Goal: Transaction & Acquisition: Purchase product/service

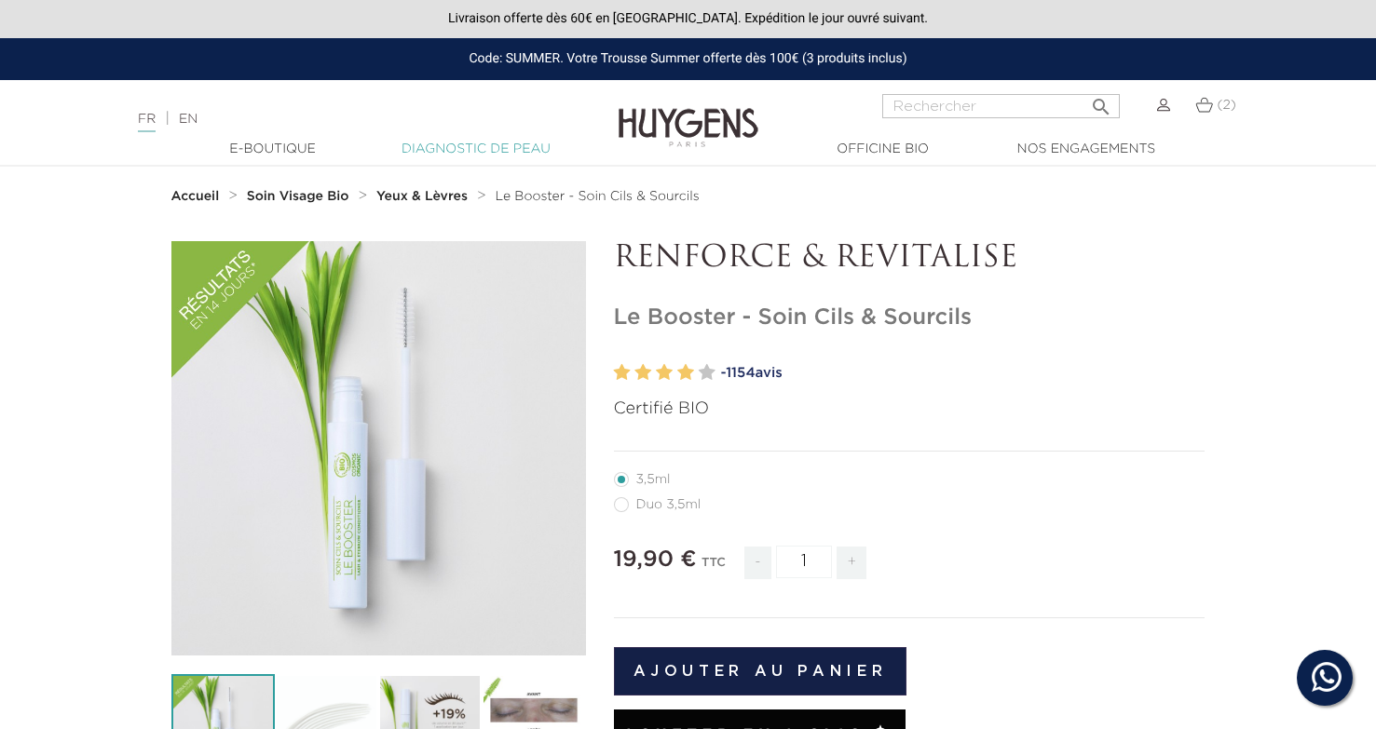
click at [438, 150] on link "Diagnostic de peau" at bounding box center [476, 150] width 186 height 20
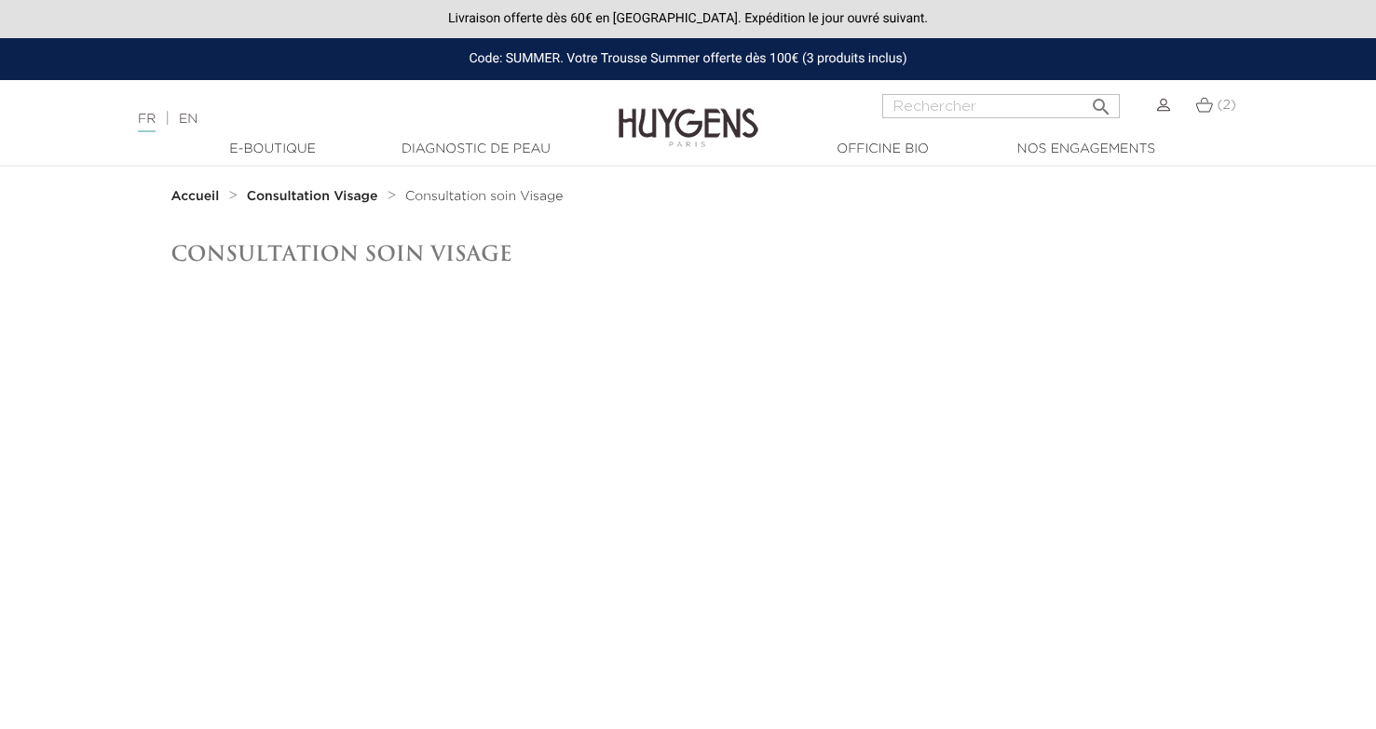
scroll to position [20, 0]
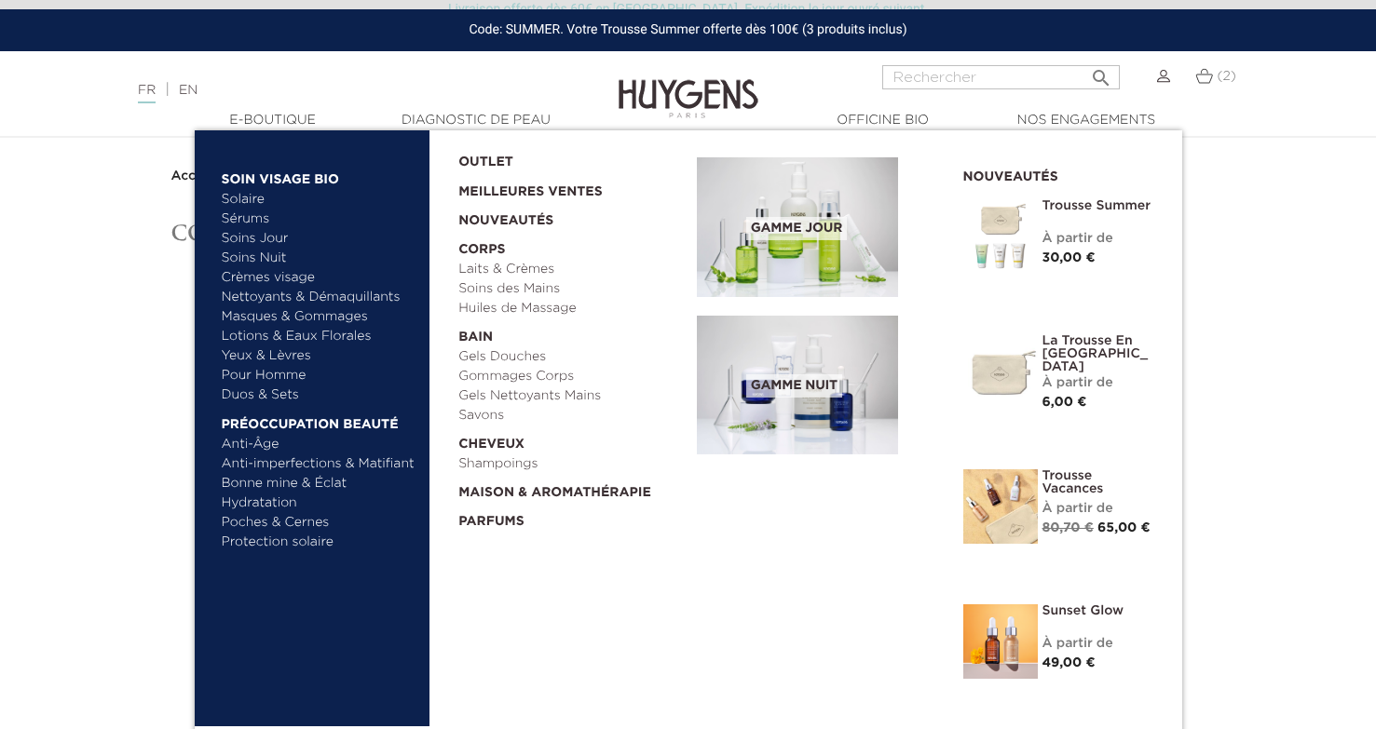
click at [349, 462] on link "Anti-imperfections & Matifiant" at bounding box center [319, 465] width 195 height 20
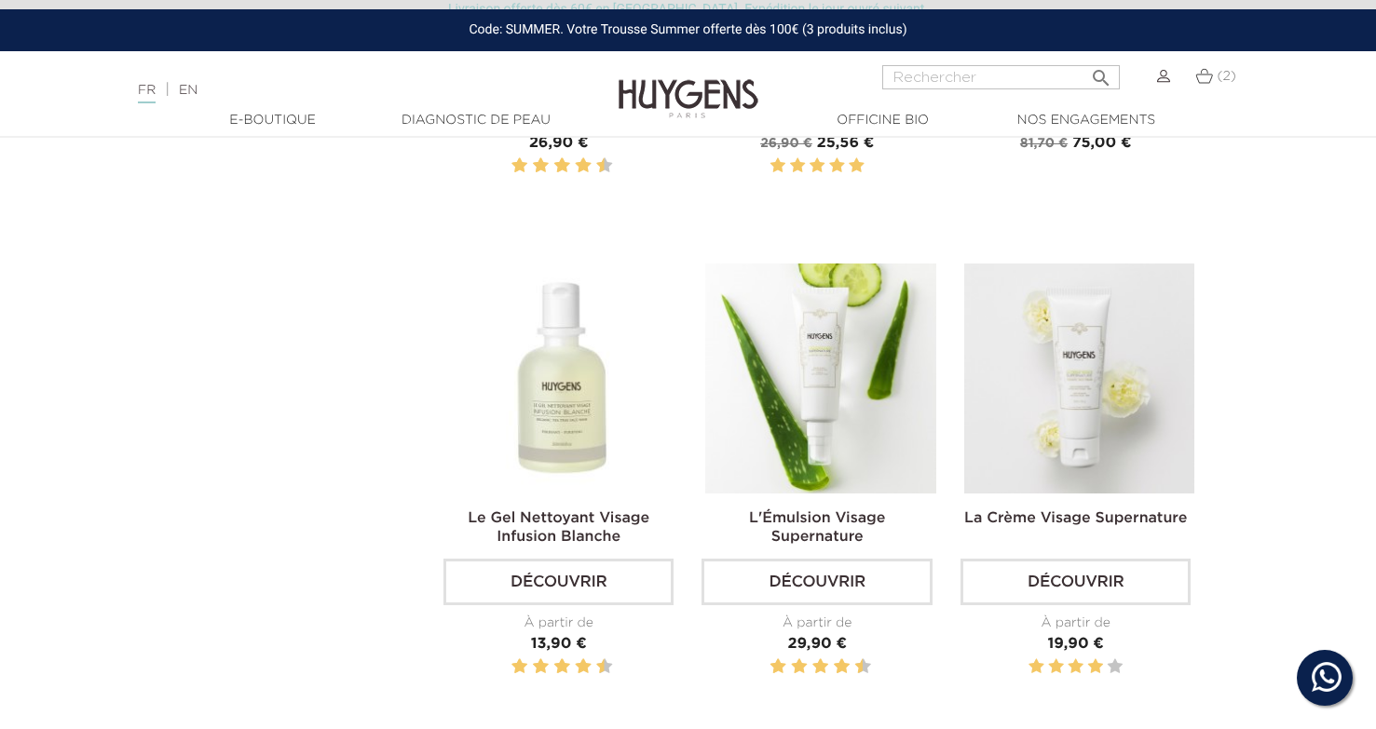
scroll to position [1050, 0]
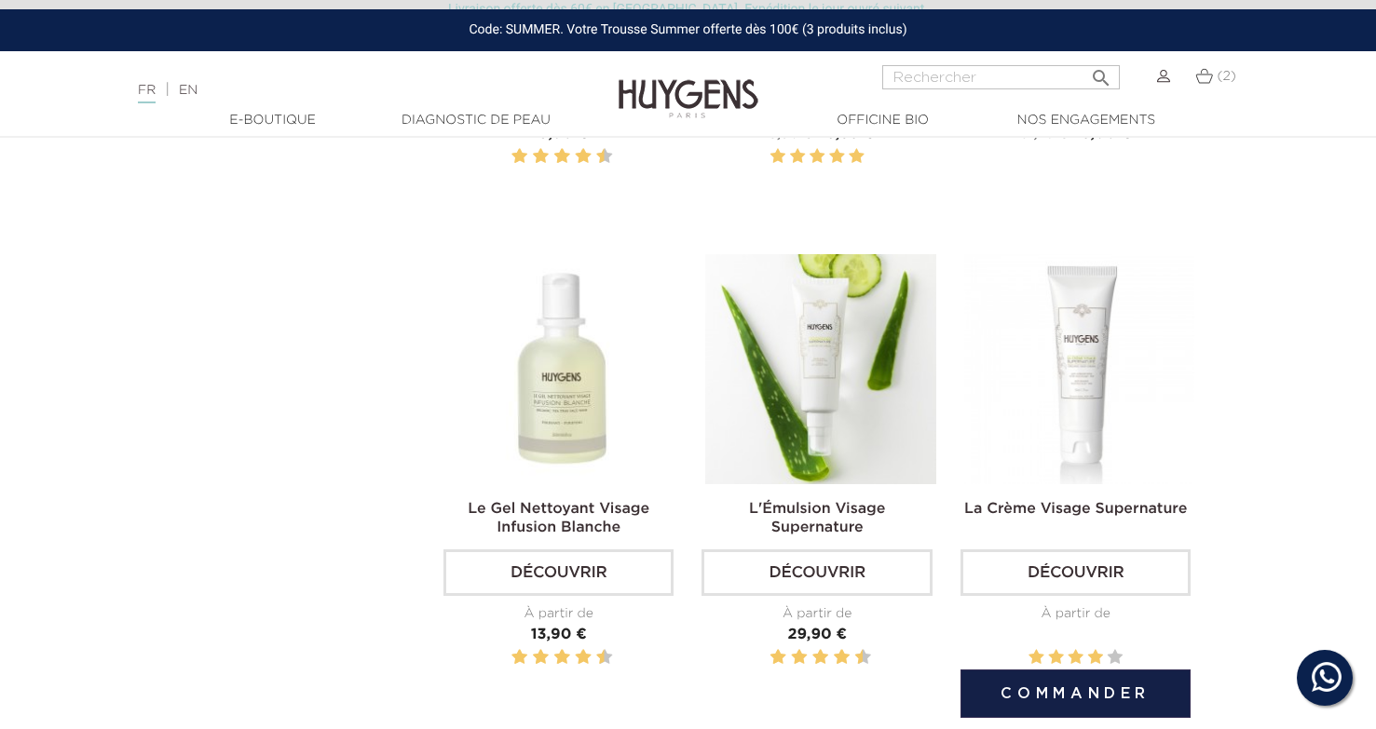
click at [1053, 427] on img at bounding box center [1079, 369] width 230 height 230
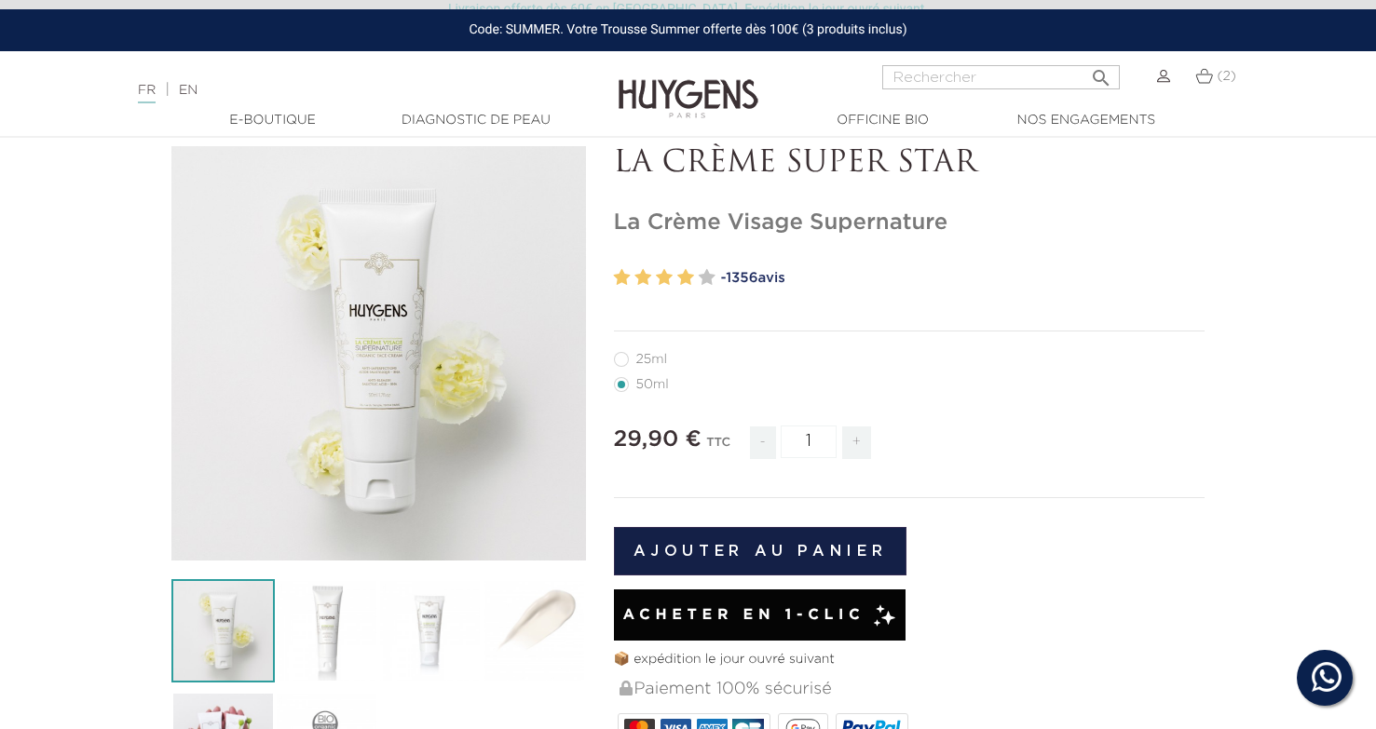
scroll to position [260, 0]
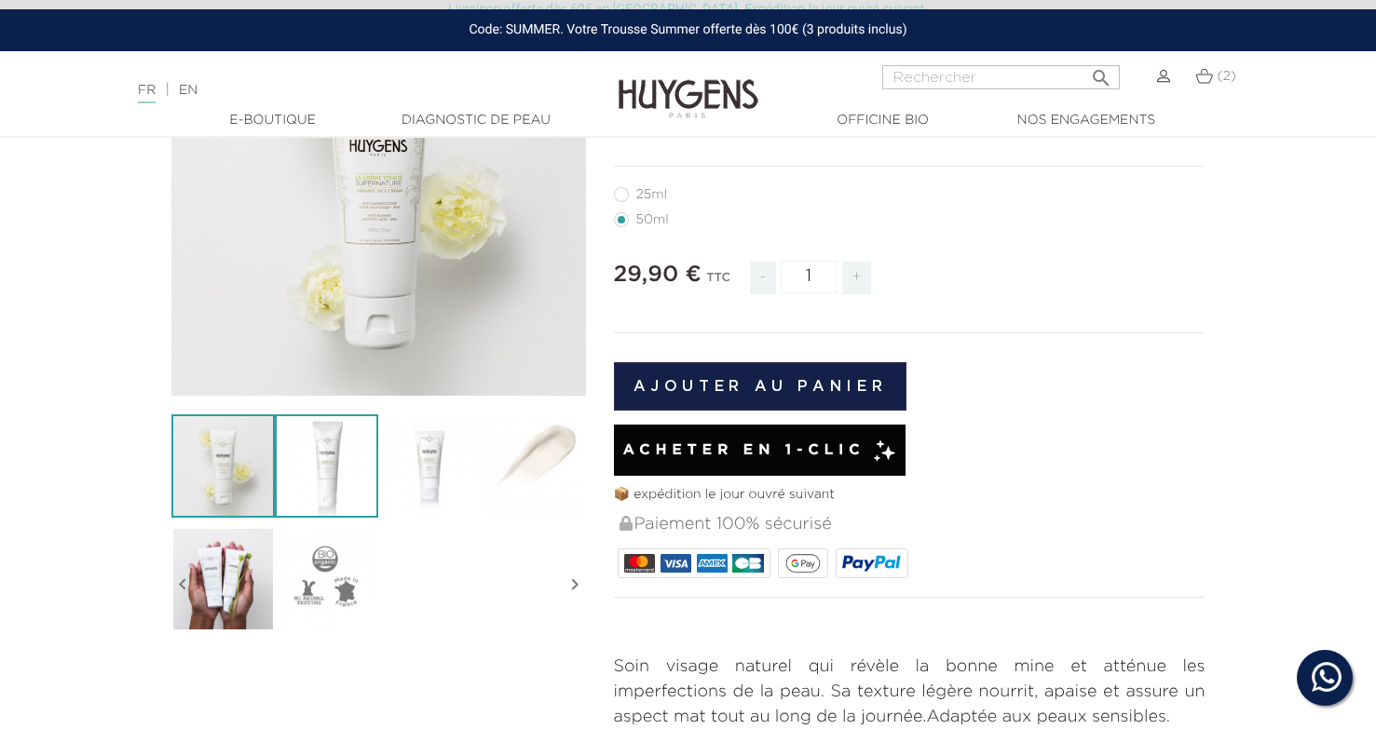
click at [366, 491] on img at bounding box center [326, 465] width 103 height 103
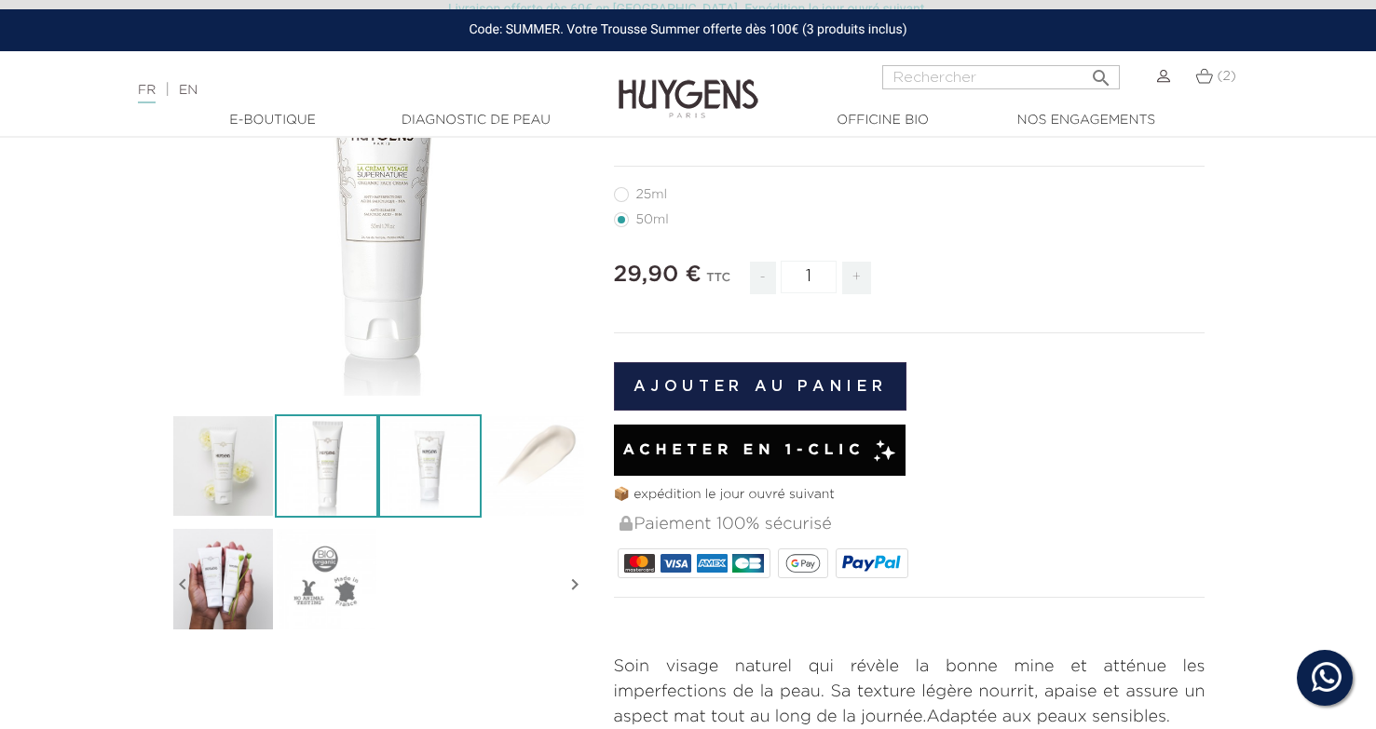
click at [441, 490] on img at bounding box center [429, 465] width 103 height 103
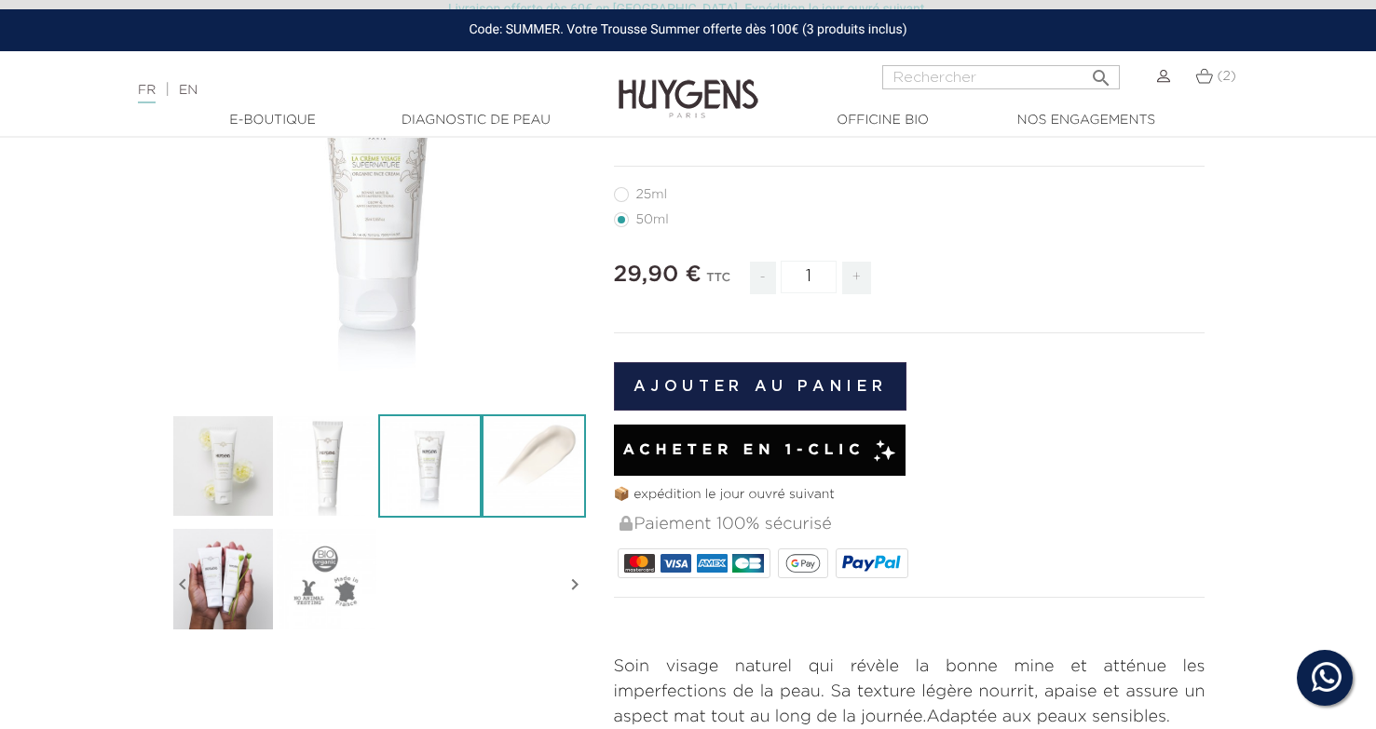
click at [492, 489] on img at bounding box center [533, 465] width 103 height 103
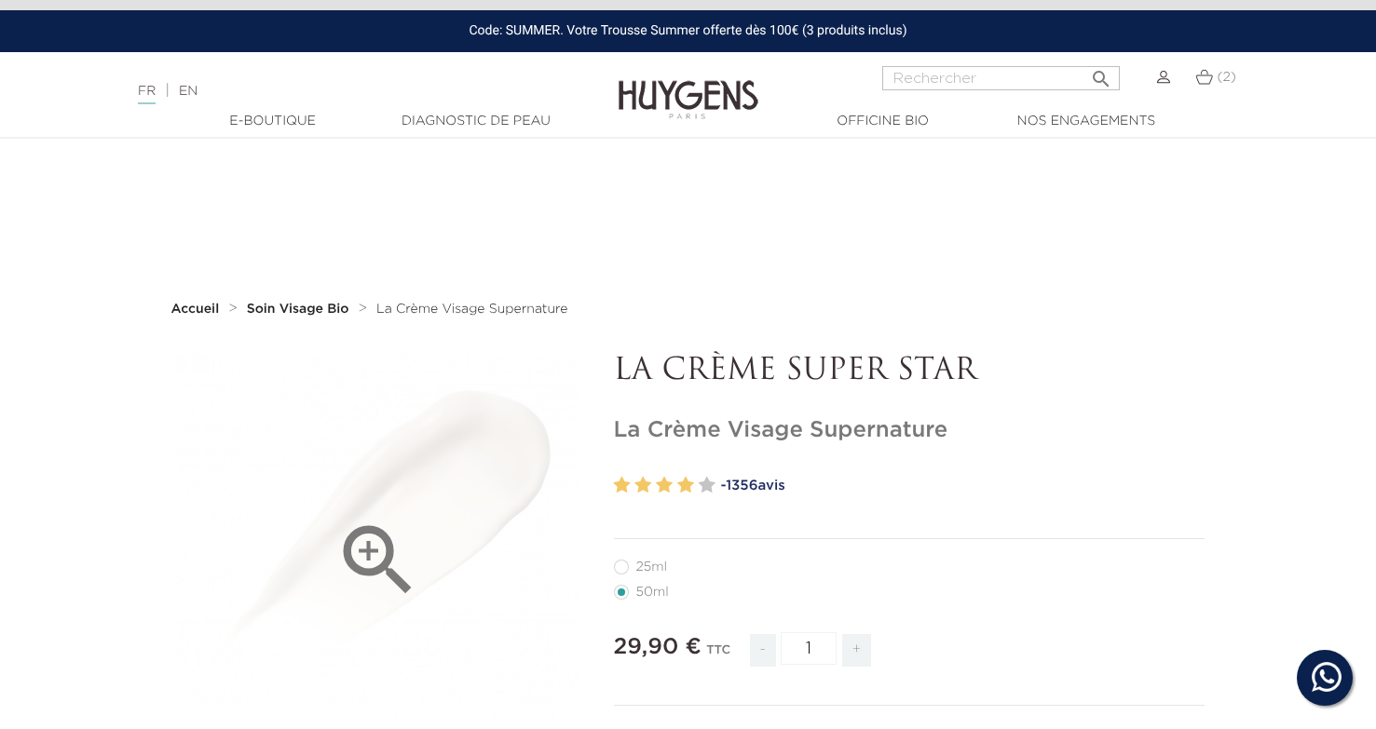
scroll to position [0, 0]
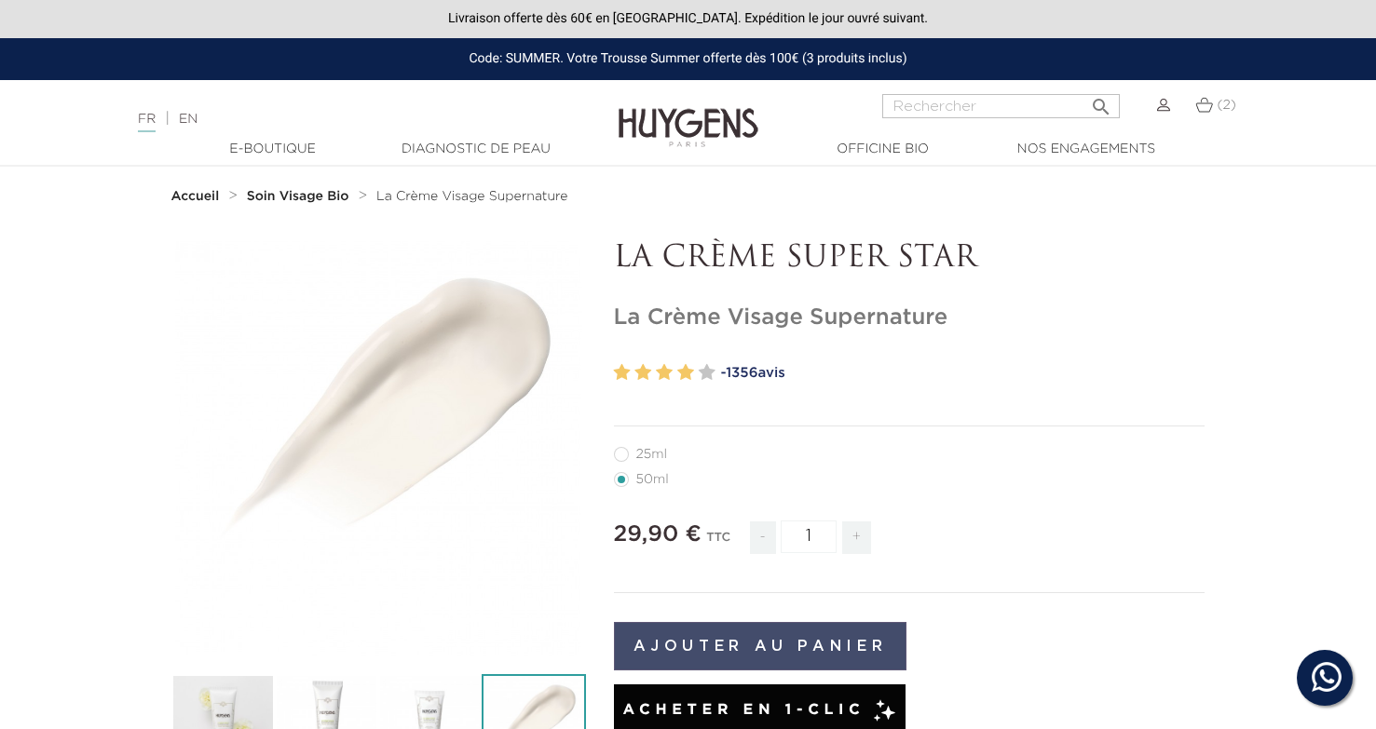
click at [845, 645] on button "Ajouter au panier" at bounding box center [760, 646] width 293 height 48
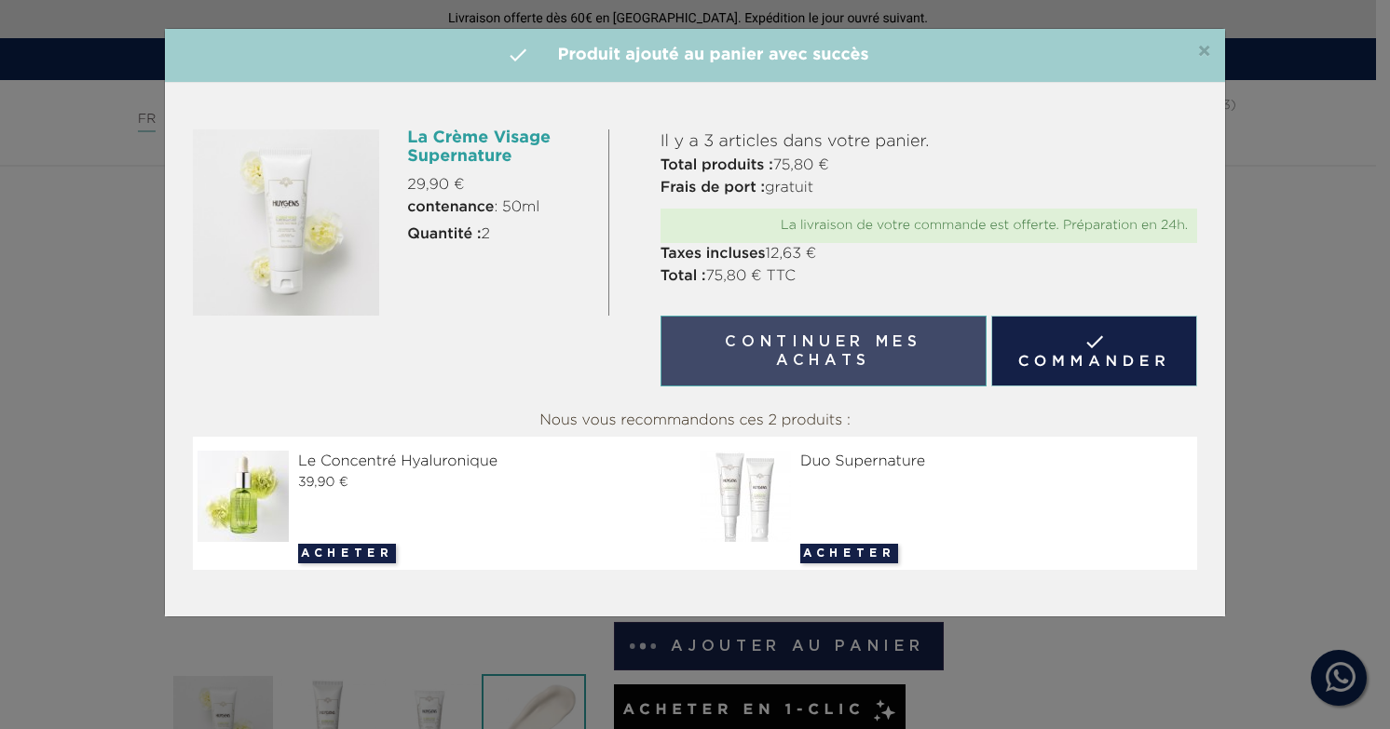
click at [855, 360] on button "Continuer mes achats" at bounding box center [823, 351] width 326 height 71
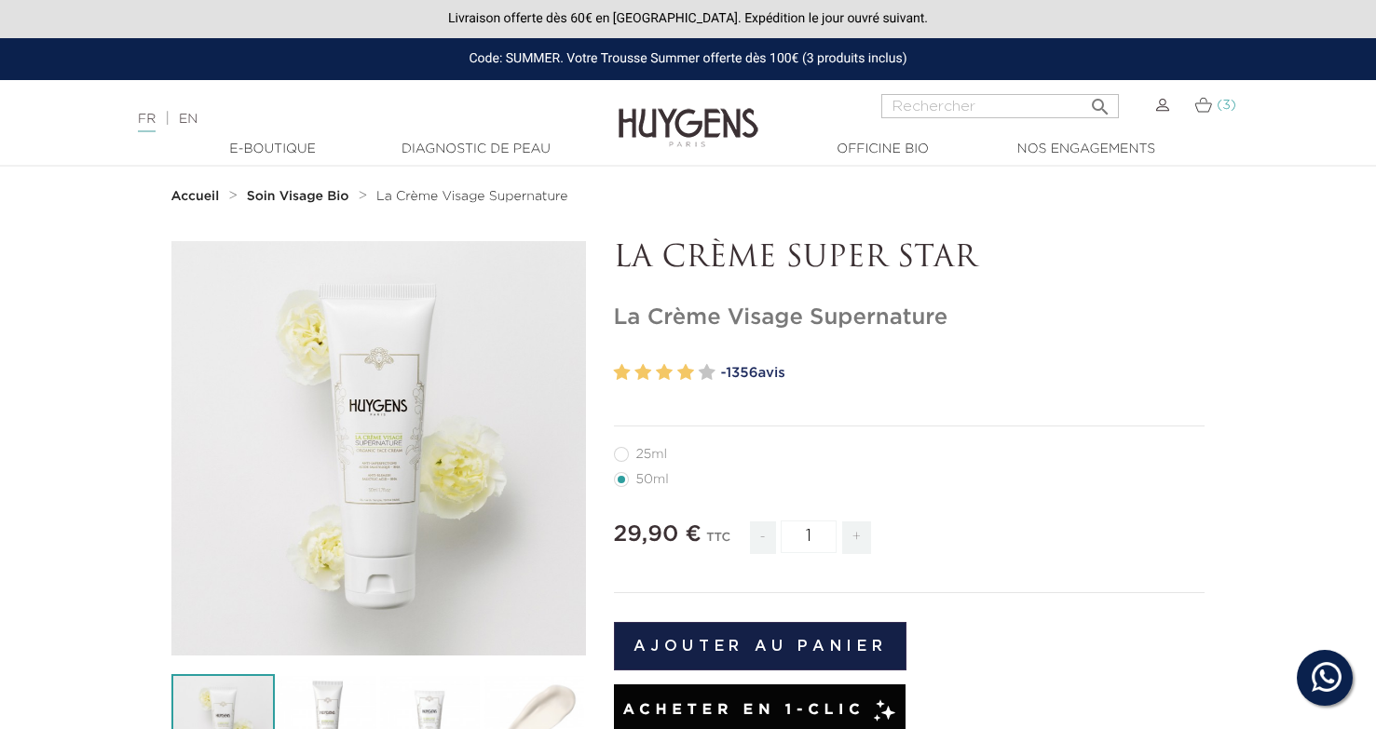
click at [1213, 104] on link "(3)" at bounding box center [1214, 105] width 41 height 15
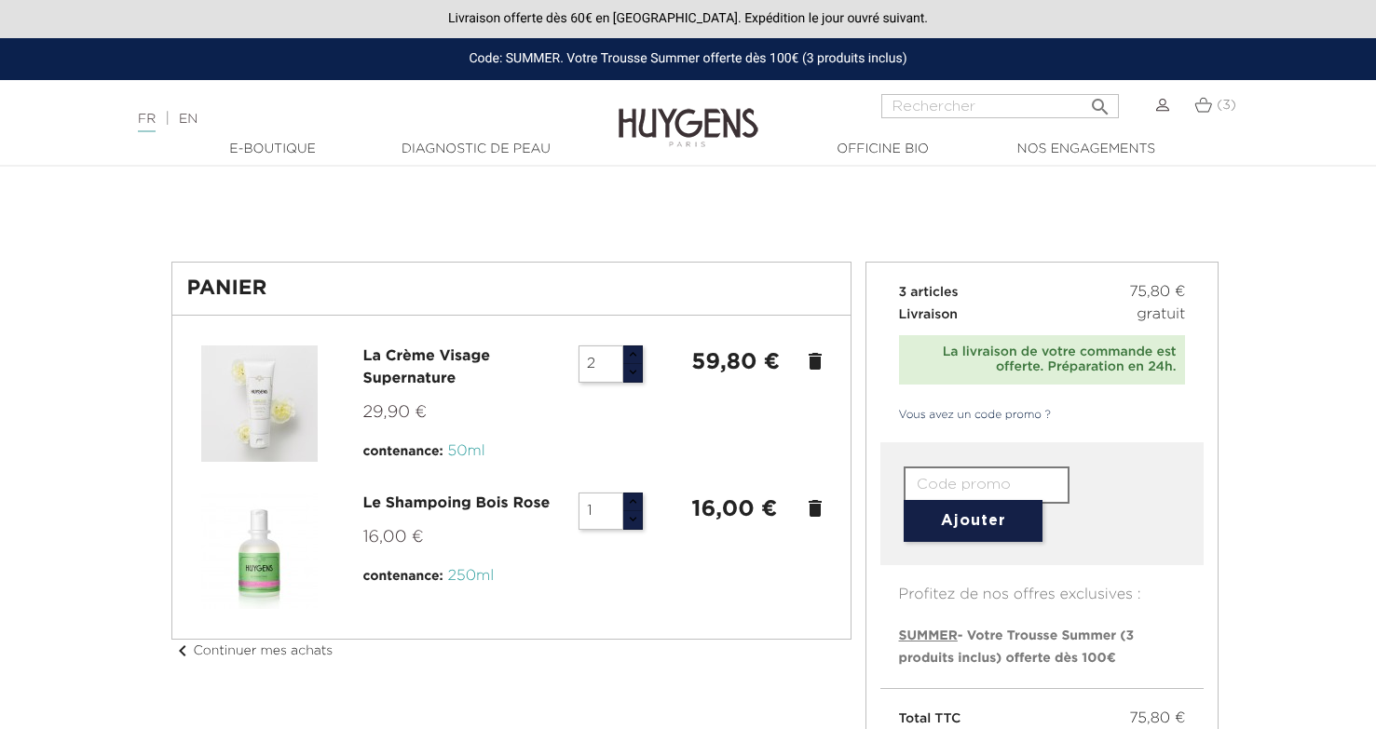
click at [823, 513] on icon "delete" at bounding box center [815, 508] width 22 height 22
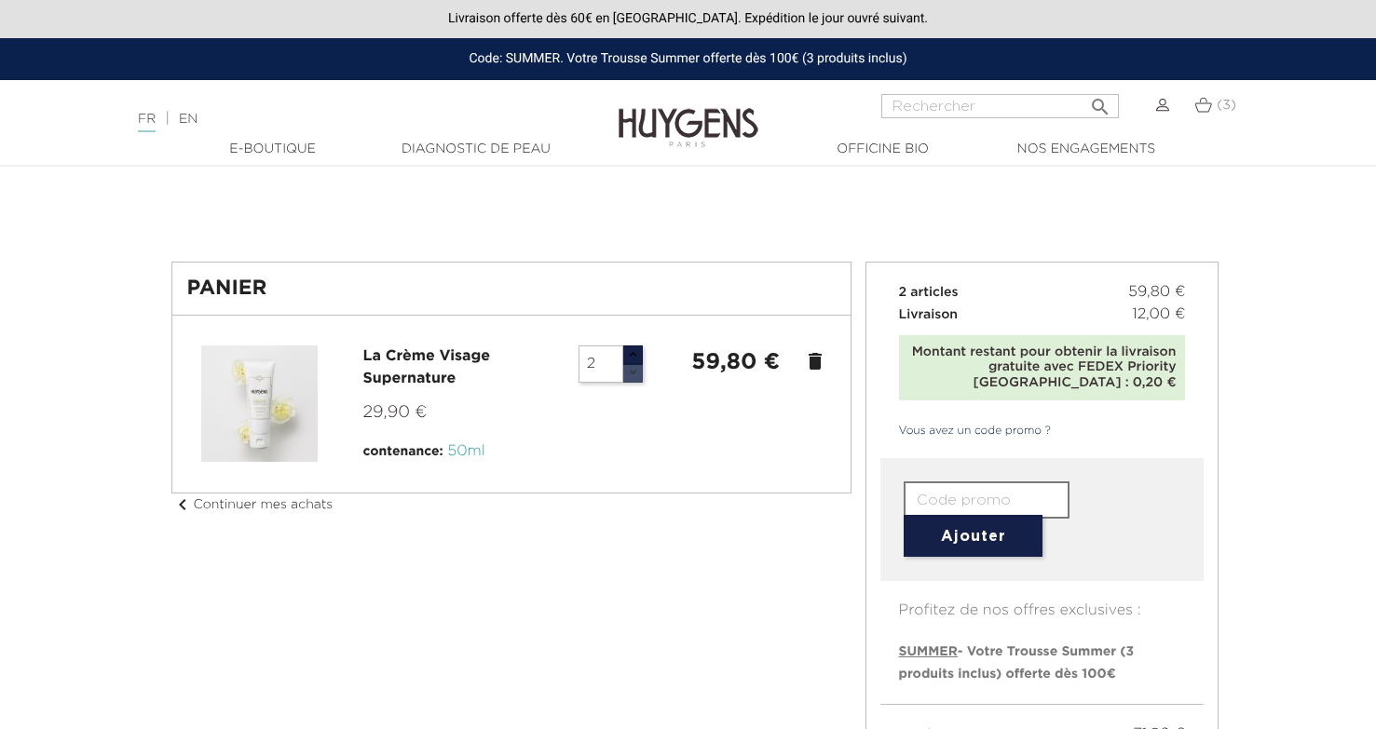
type input "1"
click at [638, 364] on button "button" at bounding box center [632, 373] width 20 height 20
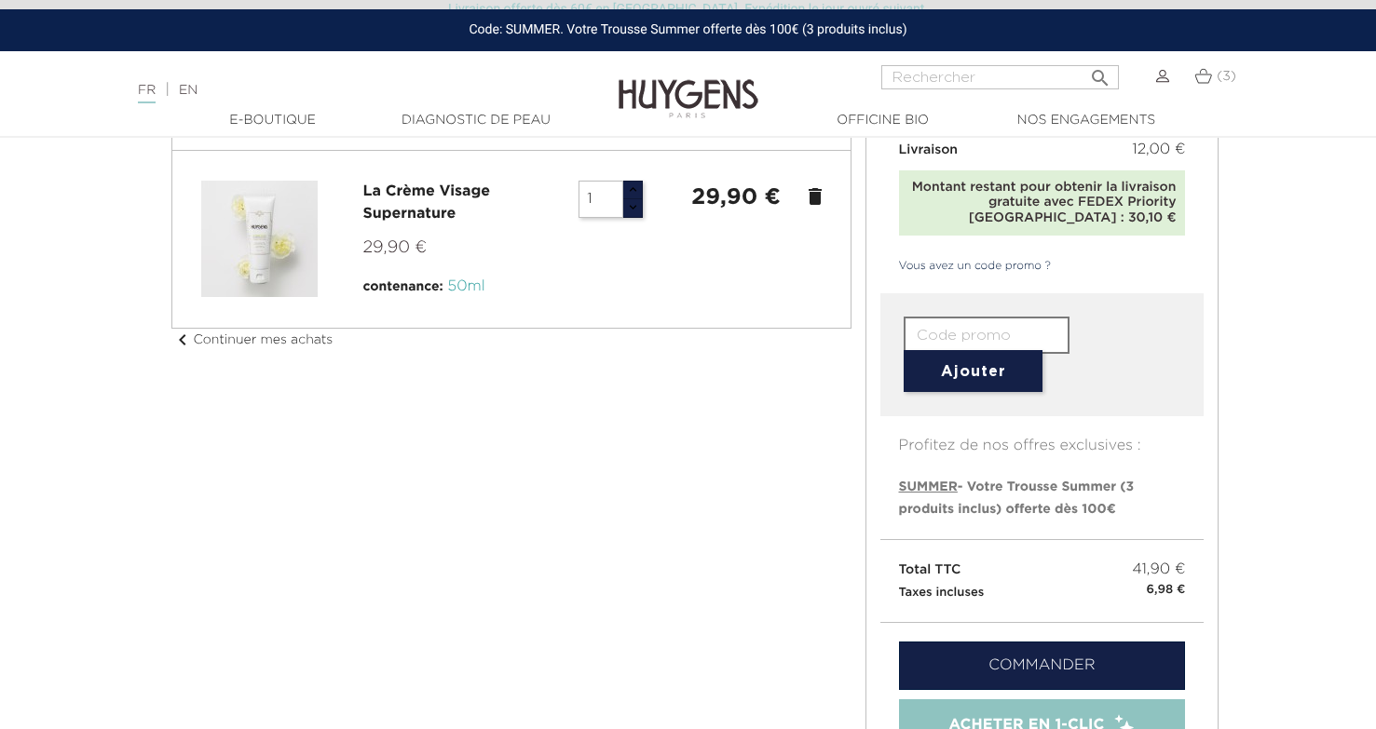
scroll to position [484, 0]
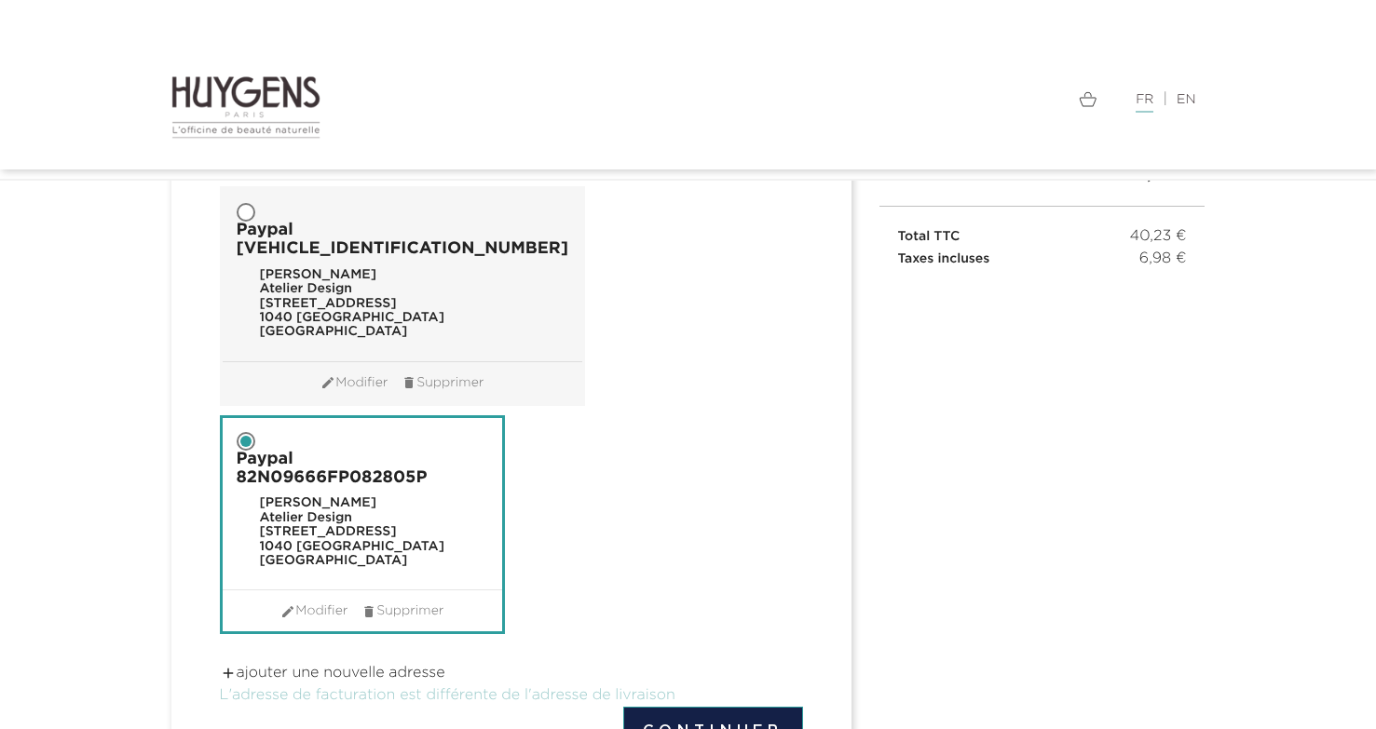
scroll to position [234, 0]
click at [760, 708] on button "Continuer" at bounding box center [713, 732] width 180 height 48
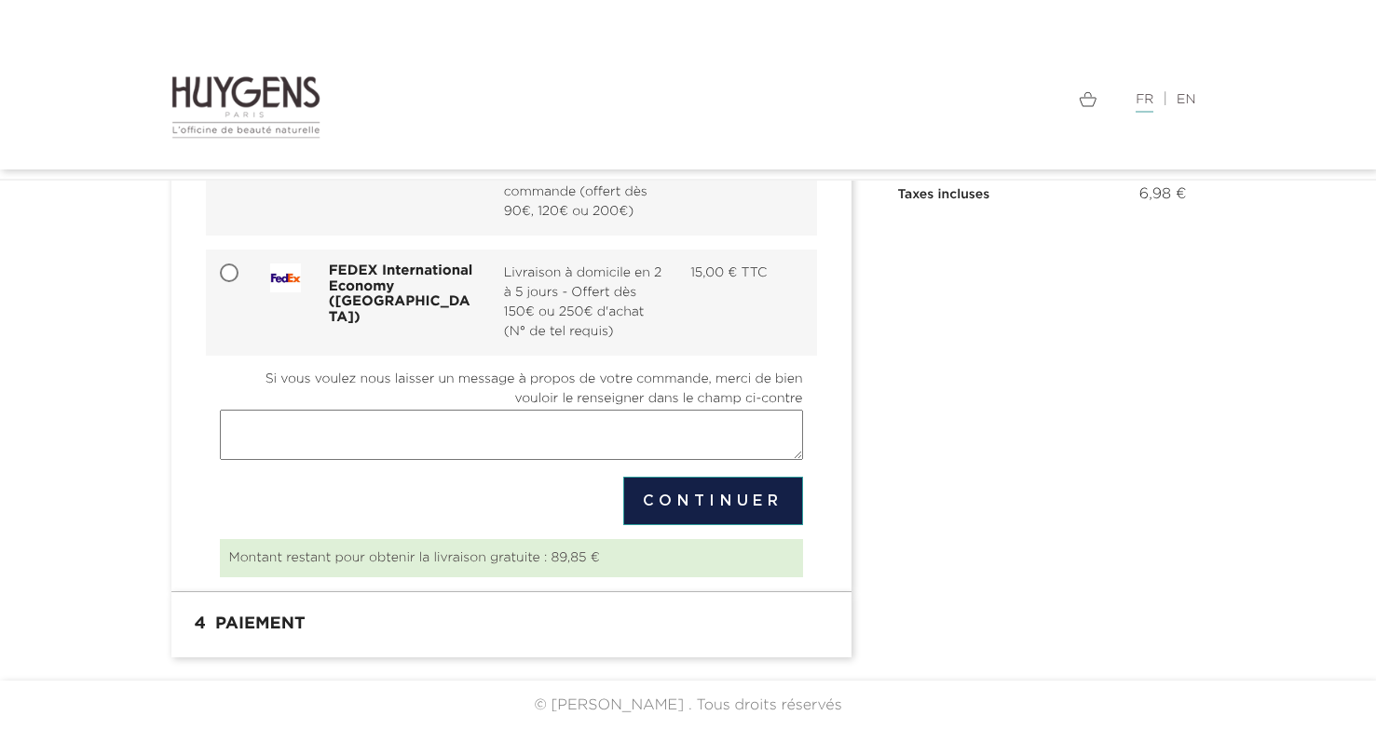
scroll to position [261, 0]
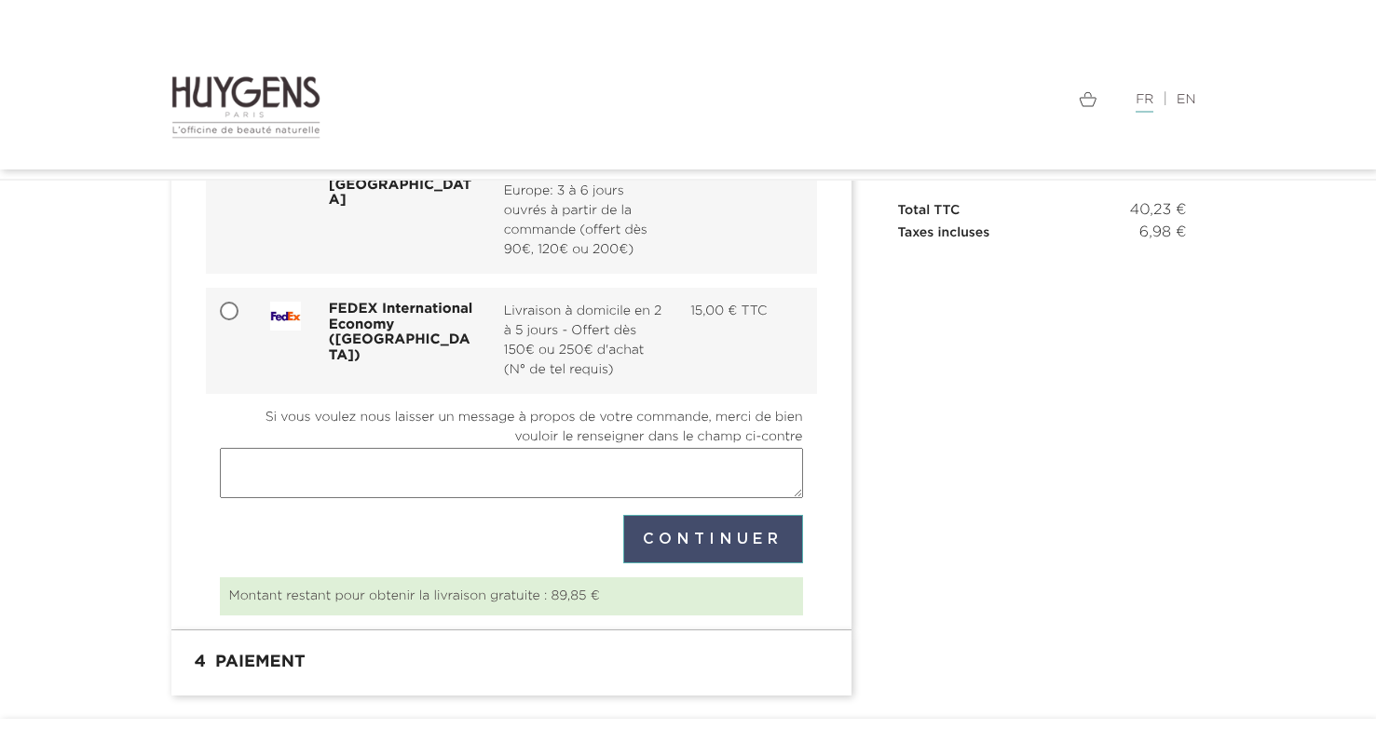
click at [739, 535] on button "Continuer" at bounding box center [713, 539] width 180 height 48
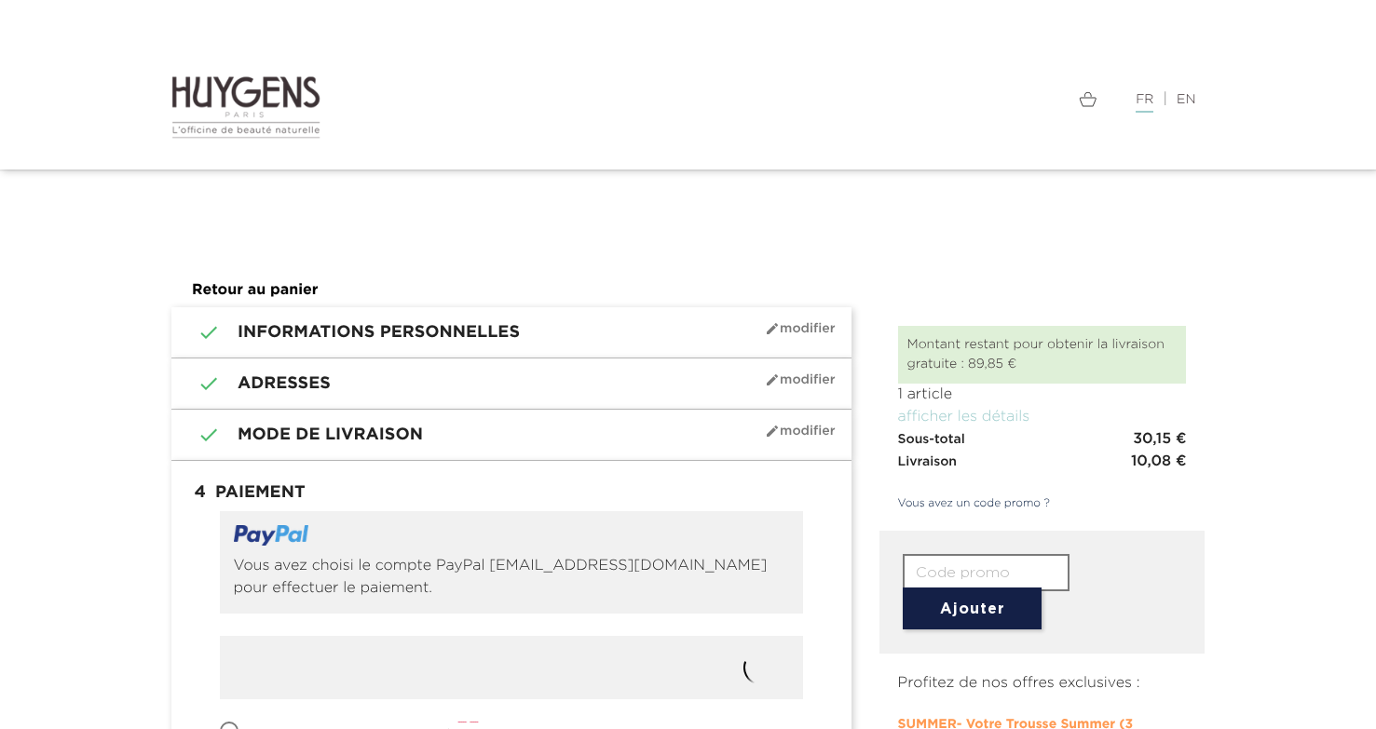
radio input "true"
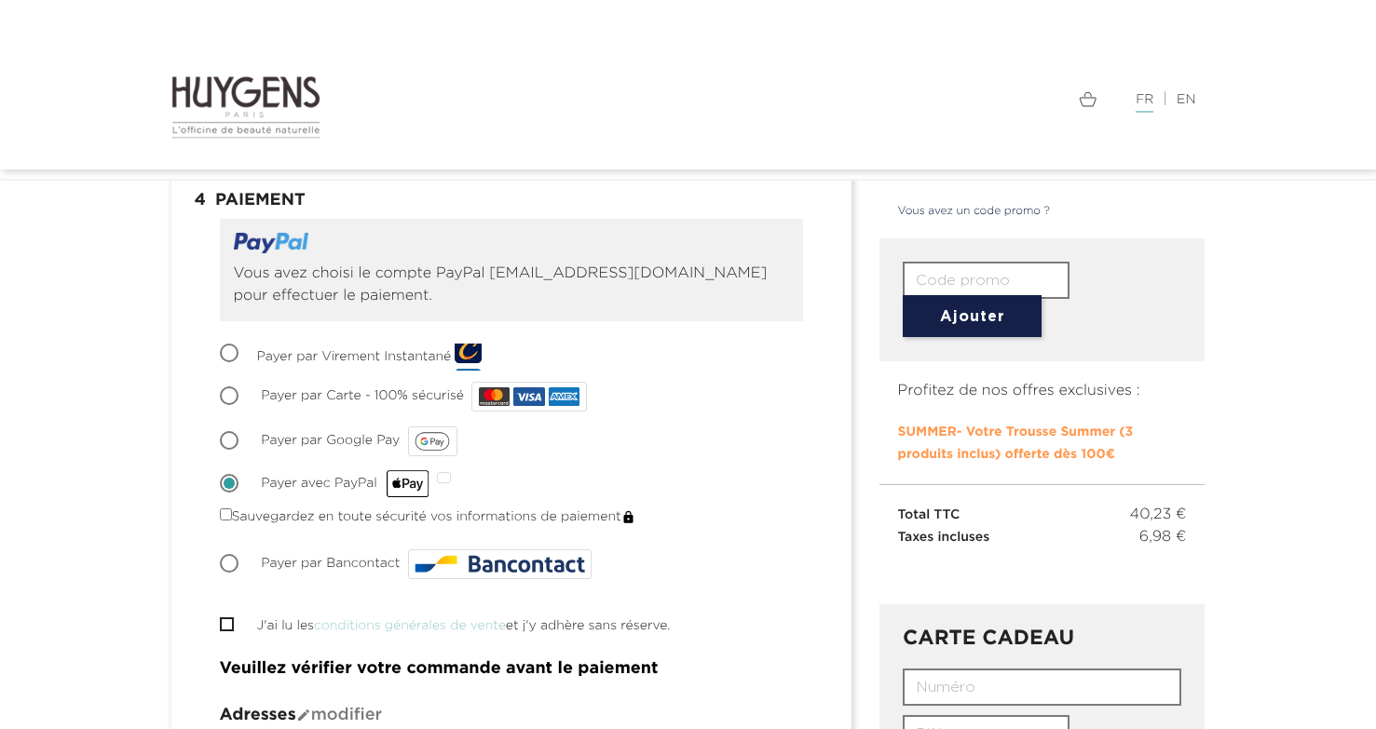
scroll to position [265, 0]
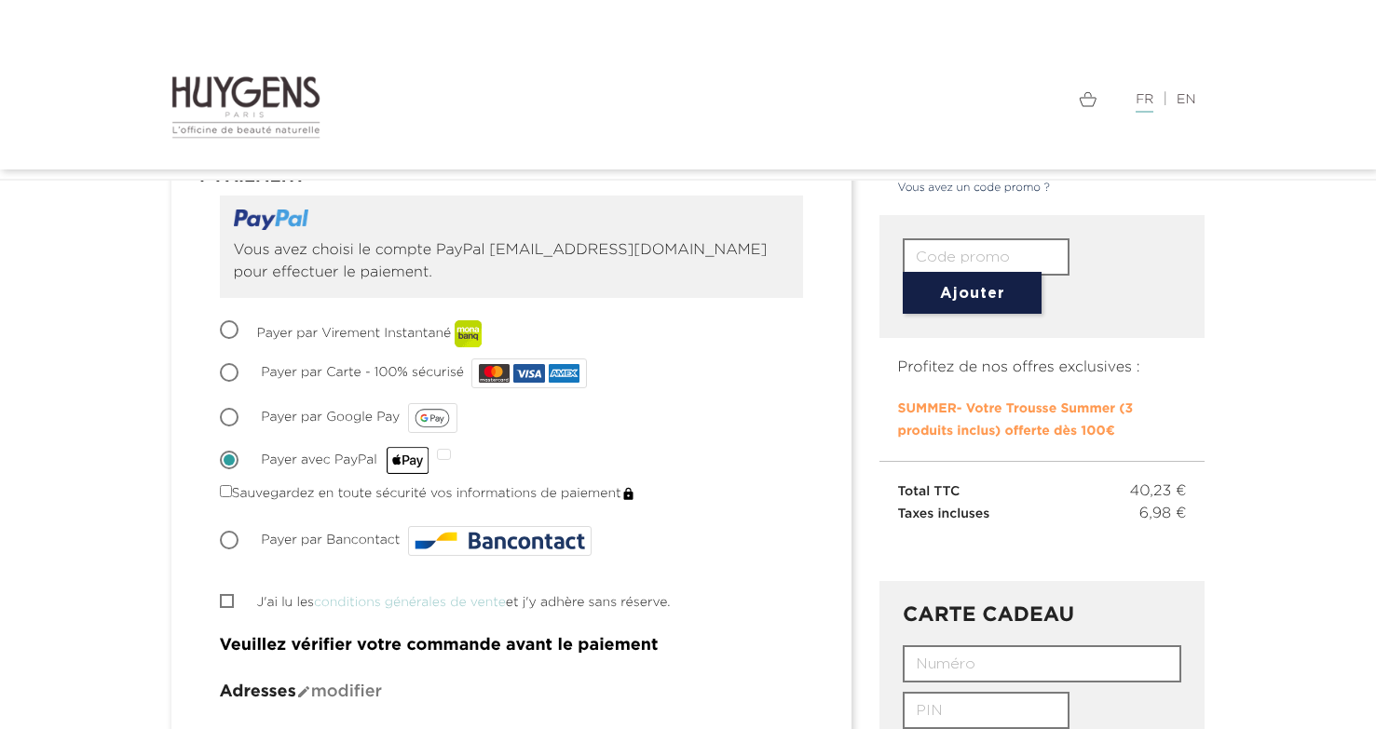
click at [230, 597] on input "J'ai lu les conditions générales de vente et j'y adhère sans réserve." at bounding box center [226, 601] width 12 height 12
checkbox input "true"
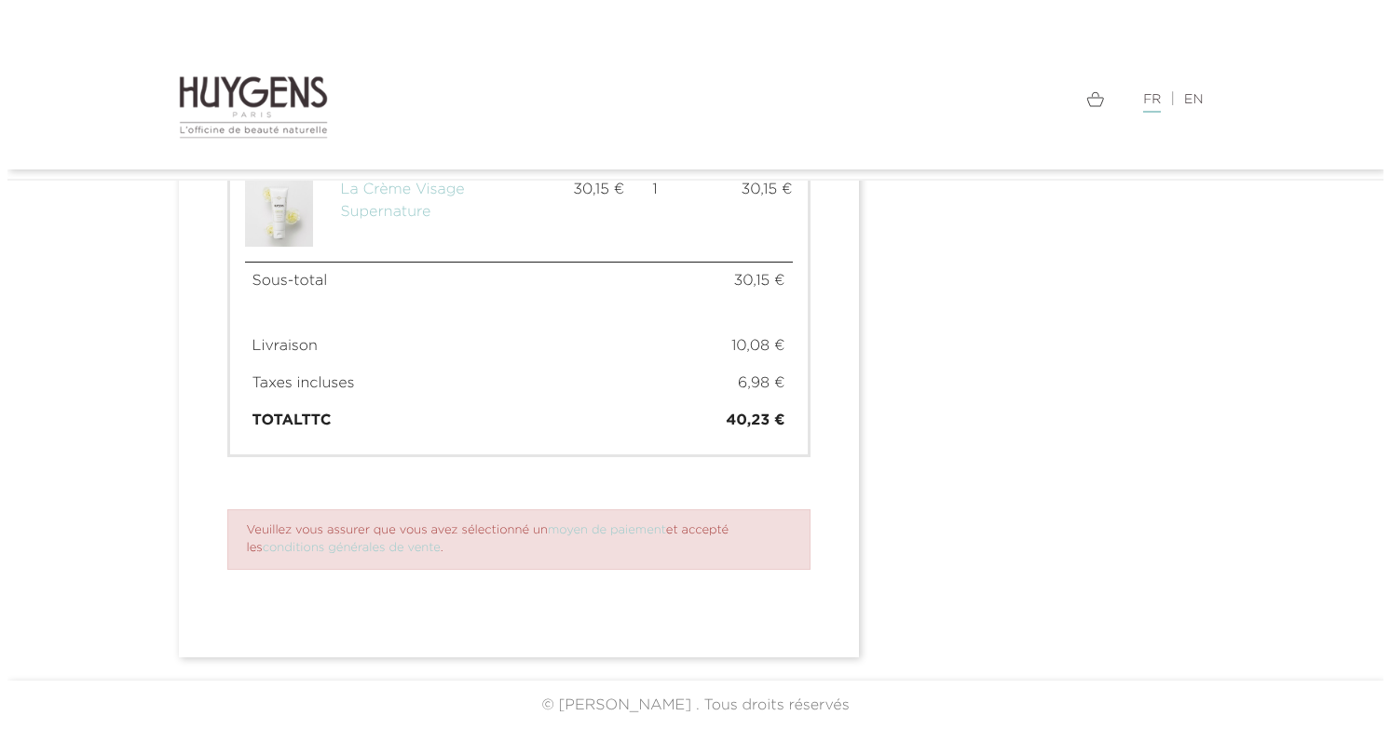
scroll to position [1286, 0]
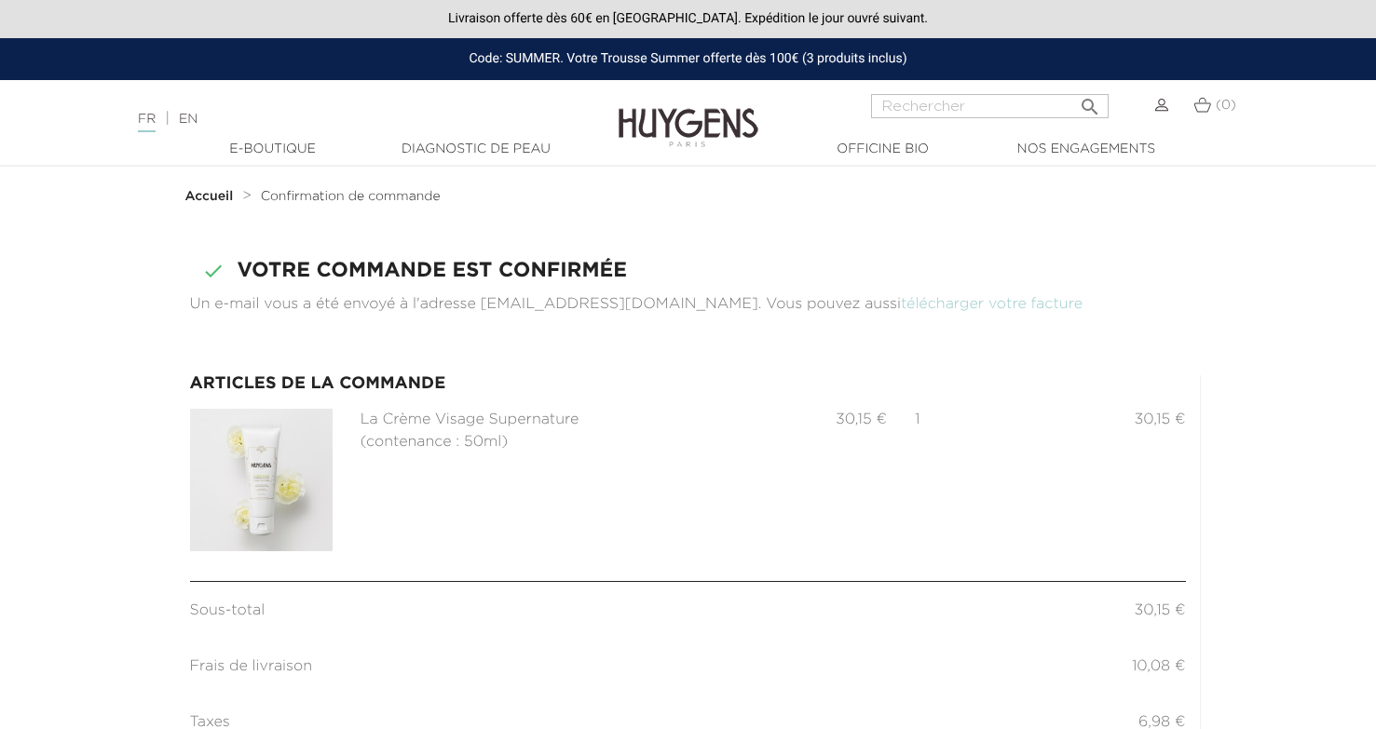
click at [311, 445] on img at bounding box center [261, 480] width 143 height 143
click at [464, 147] on link "Diagnostic de peau" at bounding box center [476, 150] width 186 height 20
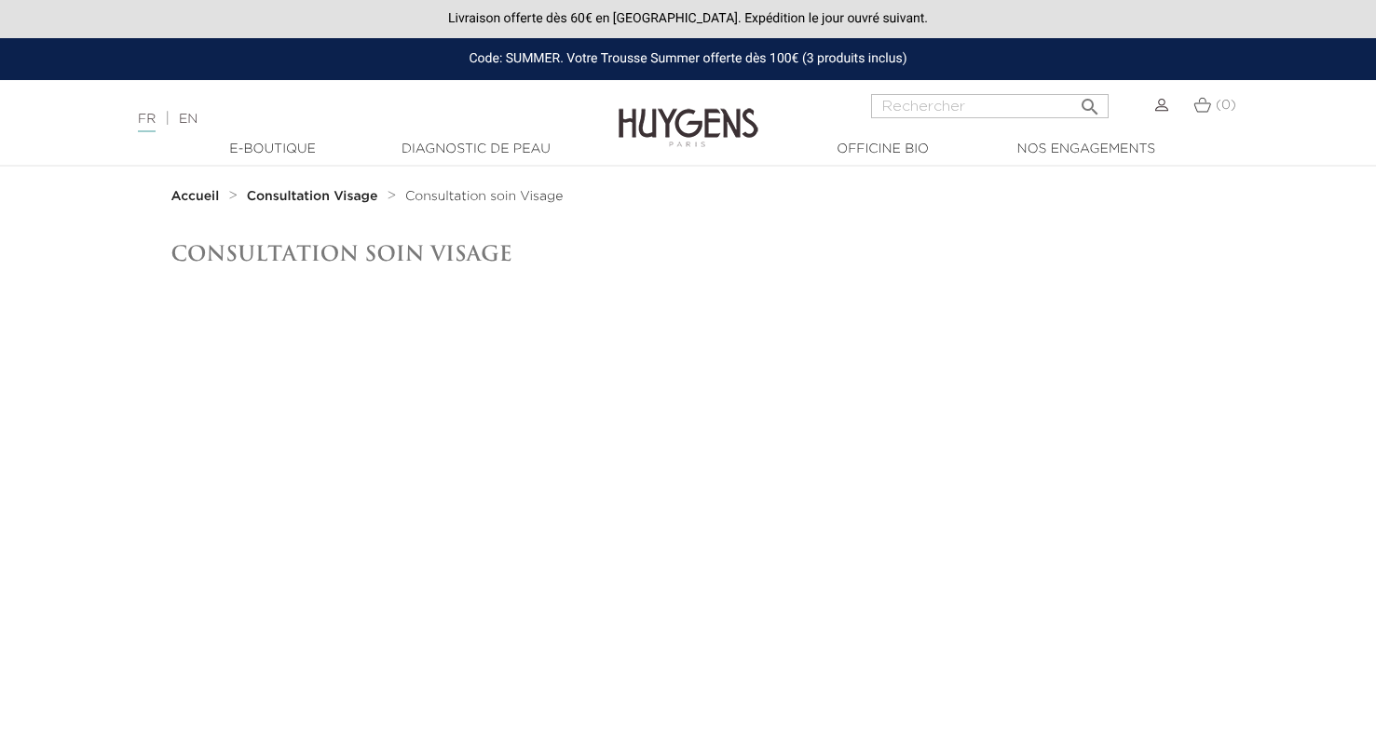
scroll to position [20, 0]
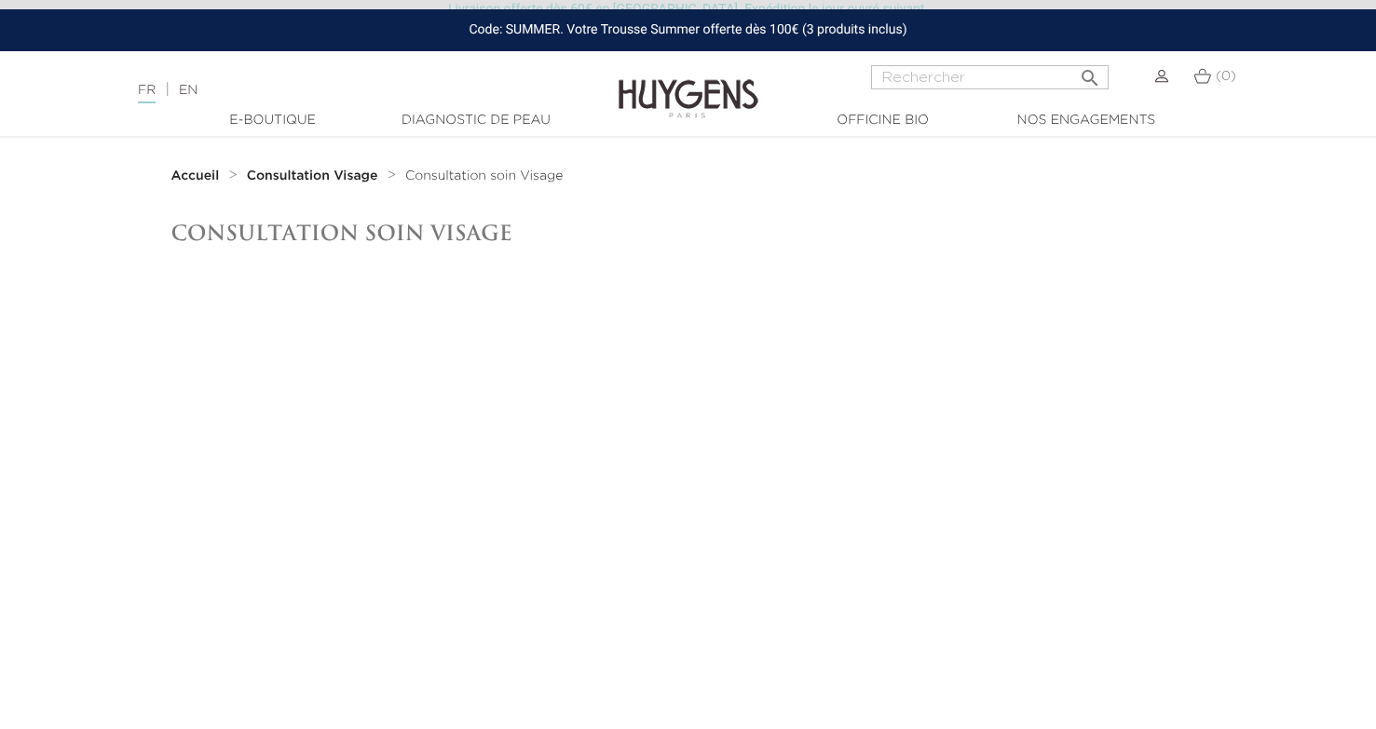
click at [641, 70] on img at bounding box center [688, 85] width 140 height 72
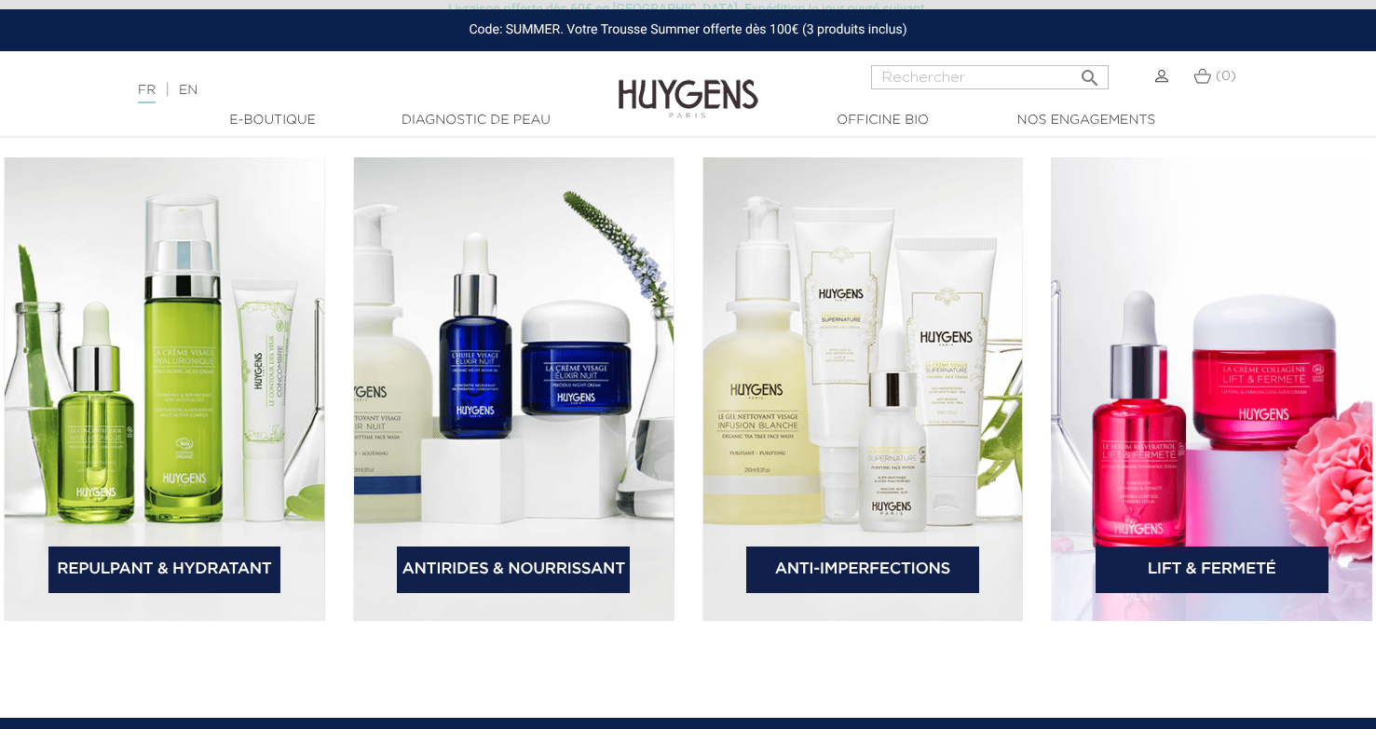
scroll to position [2857, 0]
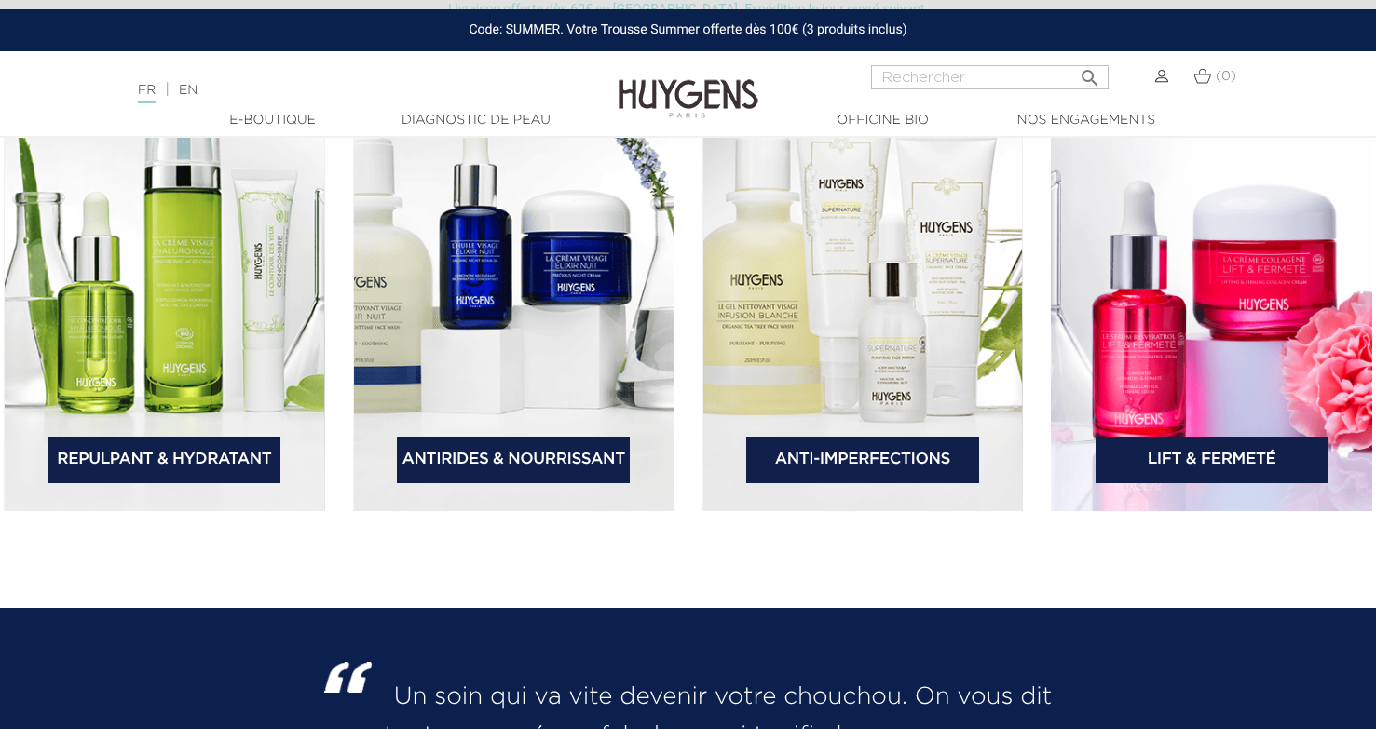
click at [903, 464] on link "Anti-Imperfections" at bounding box center [862, 460] width 233 height 47
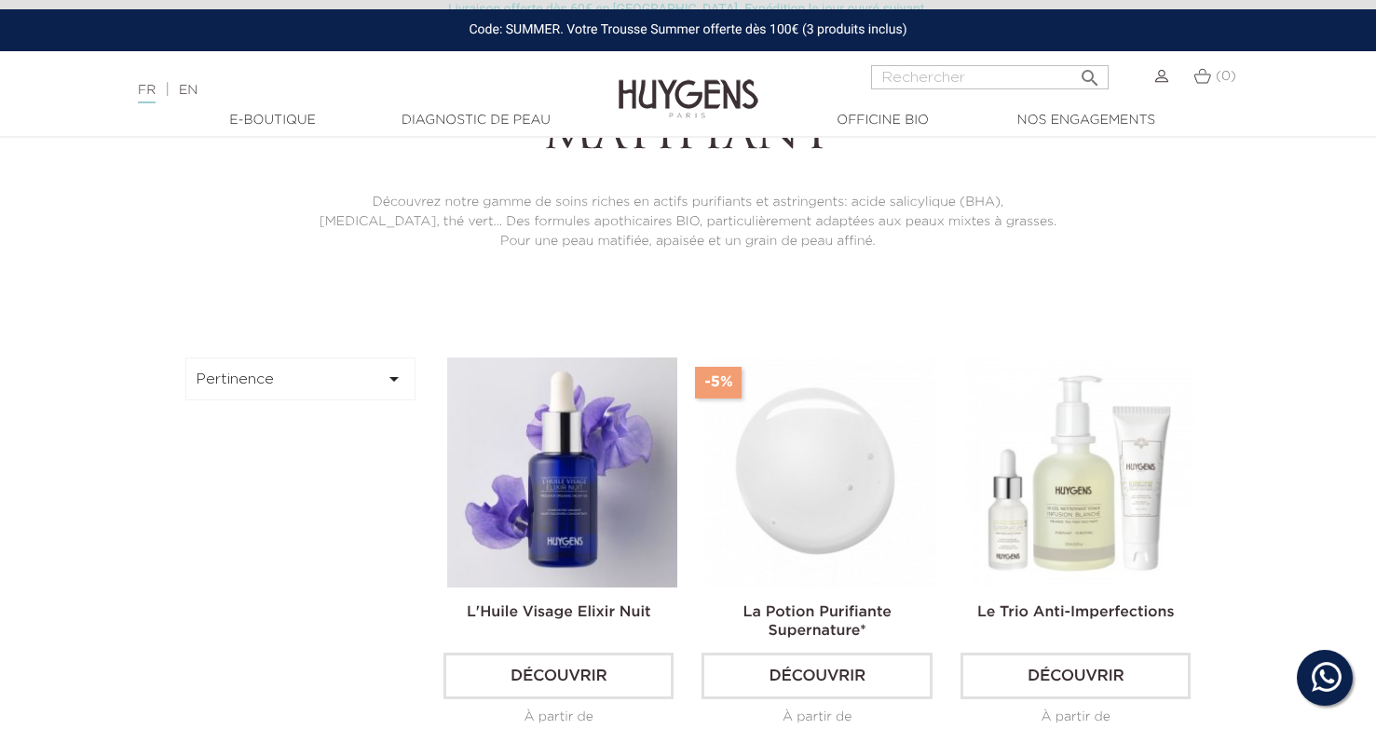
scroll to position [634, 0]
